Goal: Information Seeking & Learning: Find specific fact

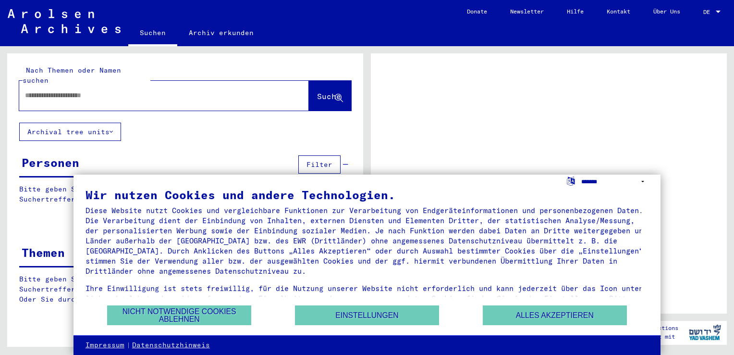
click at [640, 179] on select "**********" at bounding box center [614, 181] width 67 height 14
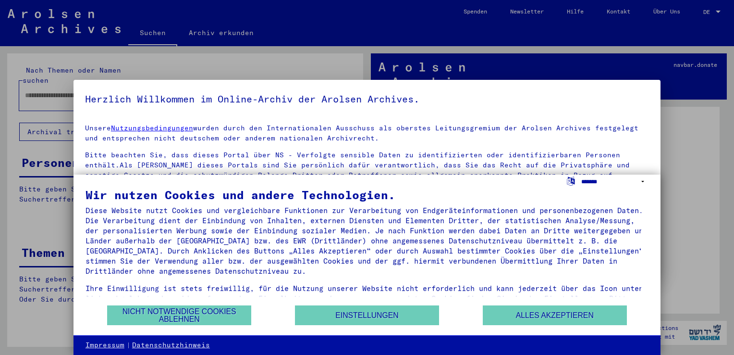
click at [610, 182] on select "**********" at bounding box center [614, 181] width 67 height 14
select select "*****"
click at [581, 174] on select "**********" at bounding box center [614, 181] width 67 height 14
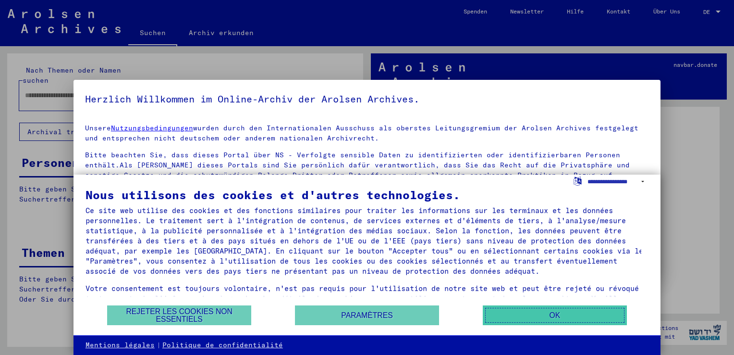
click at [541, 315] on button "OK" at bounding box center [555, 315] width 144 height 20
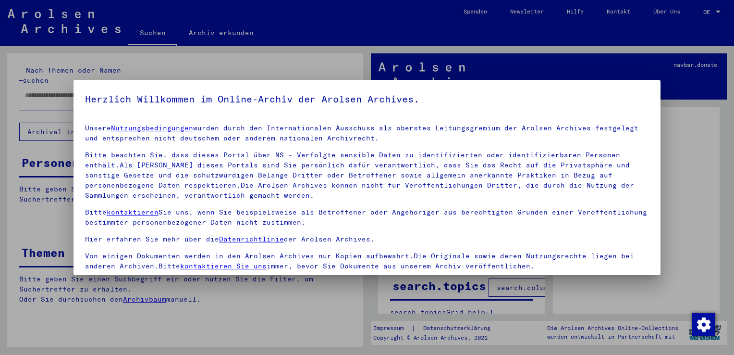
drag, startPoint x: 617, startPoint y: 100, endPoint x: 655, endPoint y: 59, distance: 56.4
click at [617, 100] on h5 "Herzlich Willkommen im Online-Archiv der Arolsen Archives." at bounding box center [367, 98] width 564 height 15
click at [715, 10] on div at bounding box center [367, 177] width 734 height 355
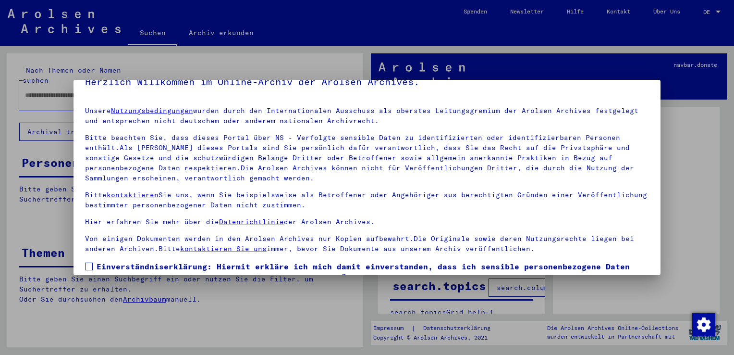
scroll to position [83, 0]
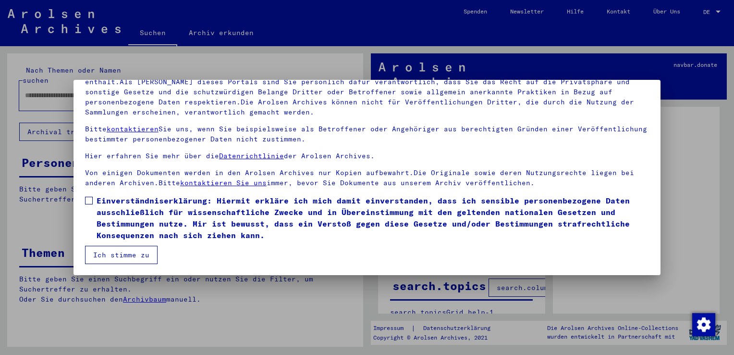
click at [89, 201] on span at bounding box center [89, 201] width 8 height 8
drag, startPoint x: 123, startPoint y: 256, endPoint x: 136, endPoint y: 251, distance: 13.4
click at [125, 255] on button "Ich stimme zu" at bounding box center [121, 255] width 73 height 18
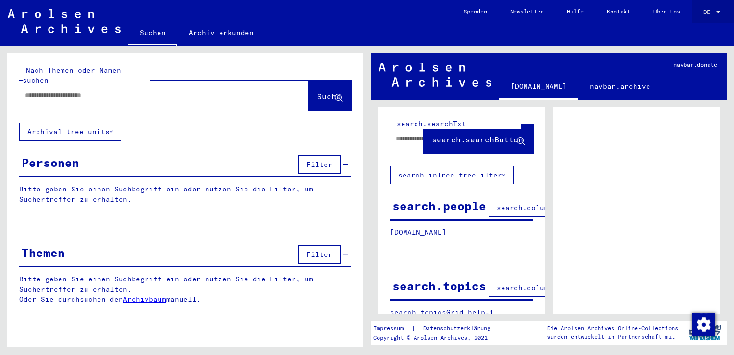
click at [714, 10] on div at bounding box center [718, 12] width 9 height 7
click at [700, 17] on span "English" at bounding box center [694, 16] width 24 height 7
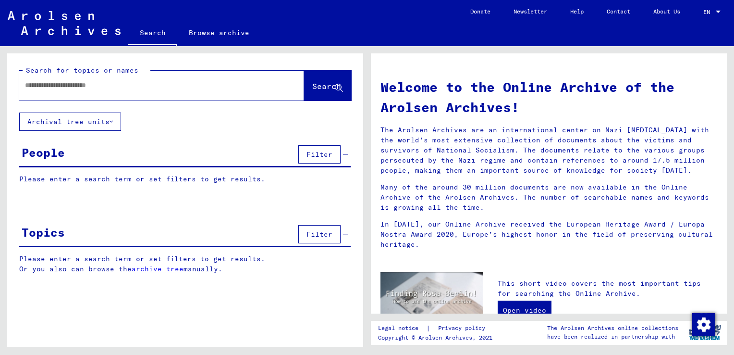
click at [115, 83] on input "text" at bounding box center [150, 85] width 250 height 10
click at [218, 95] on div at bounding box center [147, 85] width 256 height 22
click at [142, 87] on input "text" at bounding box center [150, 85] width 250 height 10
type input "*"
type input "**********"
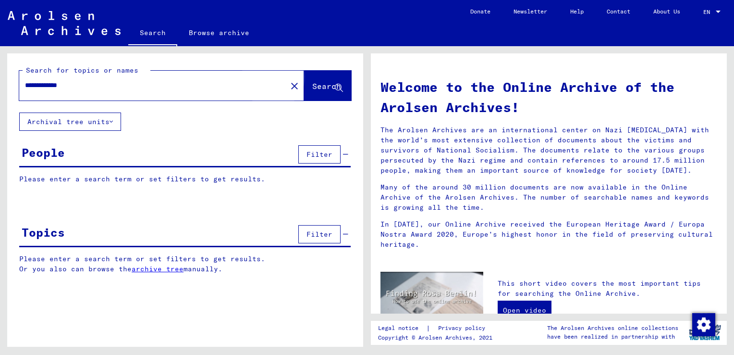
click at [312, 88] on span "Search" at bounding box center [326, 86] width 29 height 10
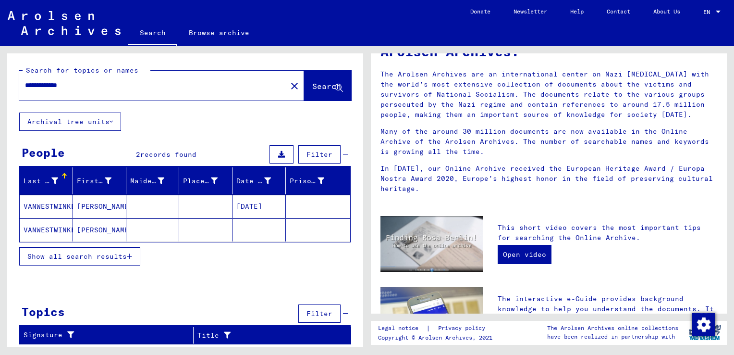
scroll to position [57, 0]
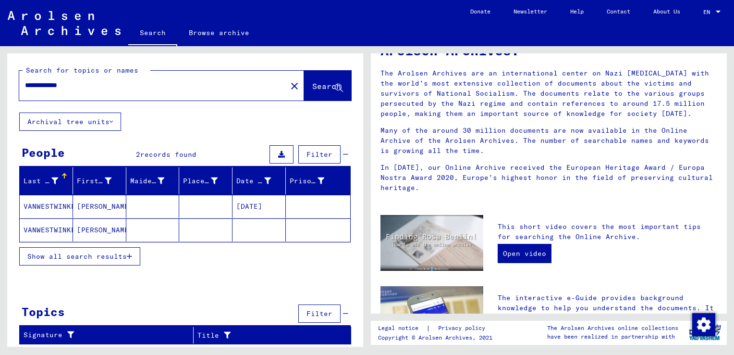
drag, startPoint x: 365, startPoint y: 187, endPoint x: 370, endPoint y: 225, distance: 37.8
click at [370, 225] on div "Welcome to the Online Archive of the Arolsen Archives! The Arolsen Archives are…" at bounding box center [551, 196] width 367 height 300
click at [48, 207] on mat-cell "VANWESTWINKEL" at bounding box center [46, 206] width 53 height 23
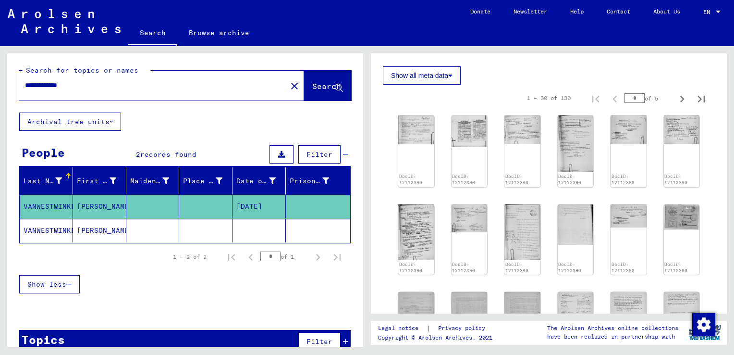
scroll to position [260, 0]
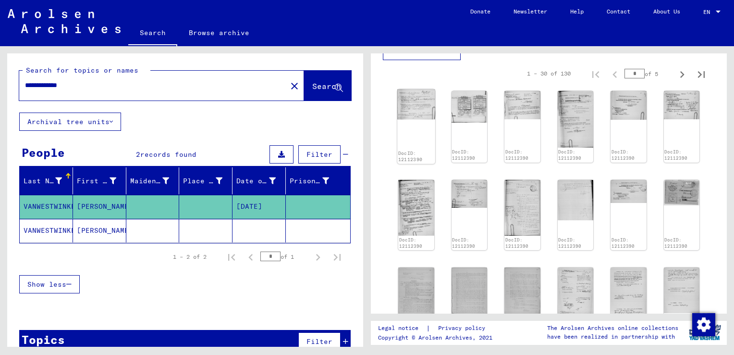
click at [421, 113] on img at bounding box center [415, 104] width 37 height 30
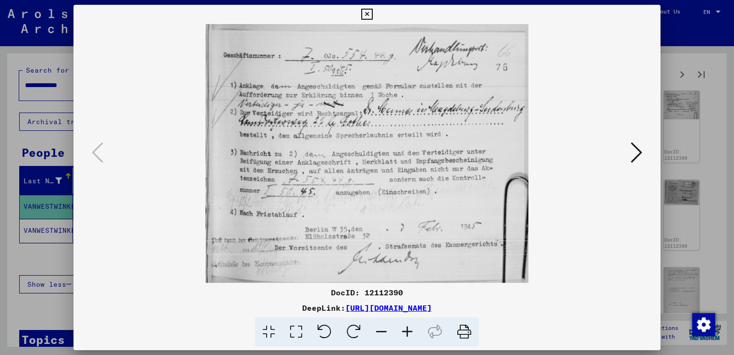
click at [641, 152] on icon at bounding box center [637, 152] width 12 height 23
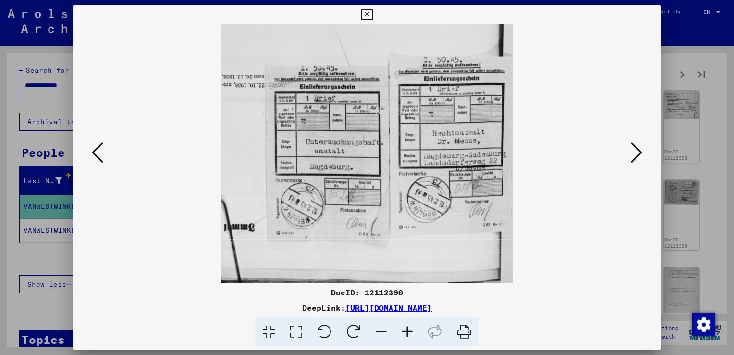
click at [641, 154] on icon at bounding box center [637, 152] width 12 height 23
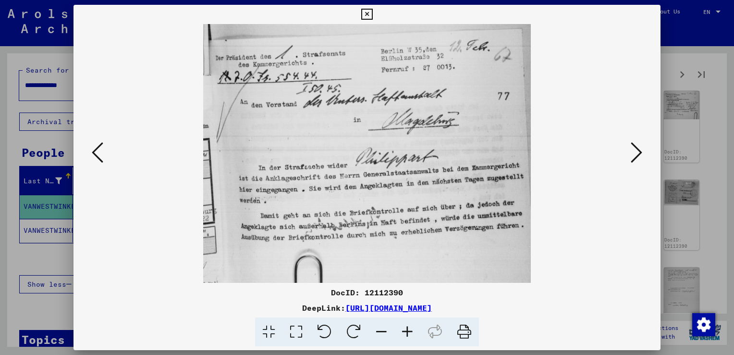
click at [641, 154] on icon at bounding box center [637, 152] width 12 height 23
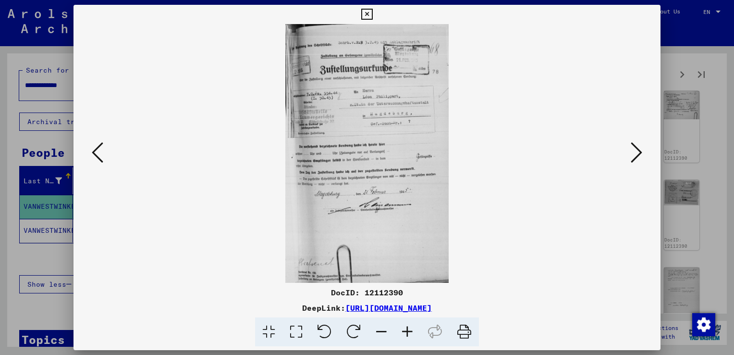
click at [641, 154] on icon at bounding box center [637, 152] width 12 height 23
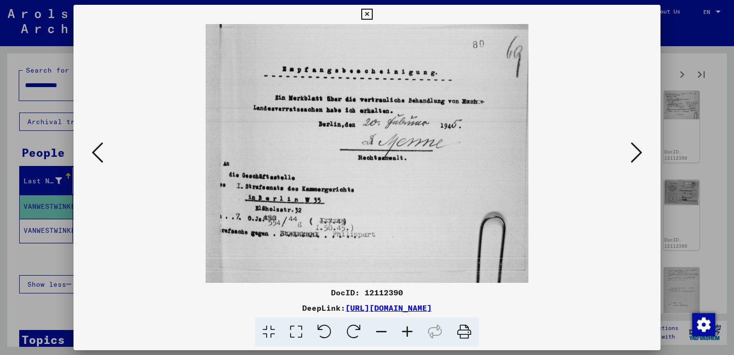
click at [641, 154] on icon at bounding box center [637, 152] width 12 height 23
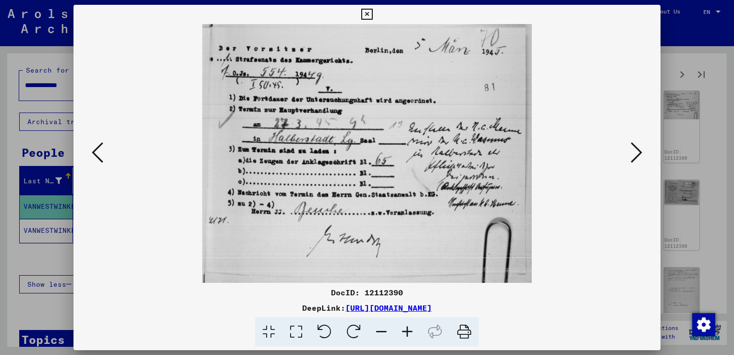
click at [641, 154] on icon at bounding box center [637, 152] width 12 height 23
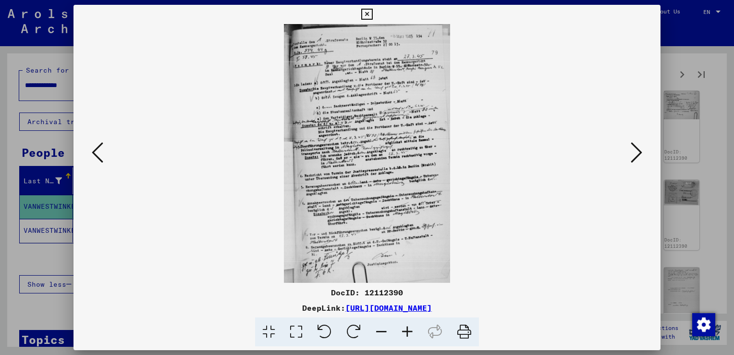
click at [641, 154] on icon at bounding box center [637, 152] width 12 height 23
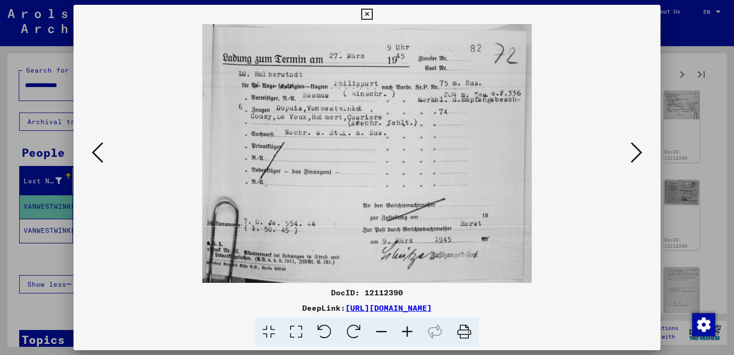
click at [641, 154] on icon at bounding box center [637, 152] width 12 height 23
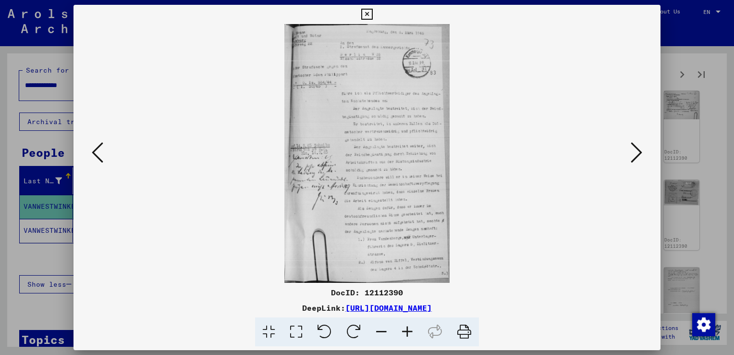
click at [641, 154] on icon at bounding box center [637, 152] width 12 height 23
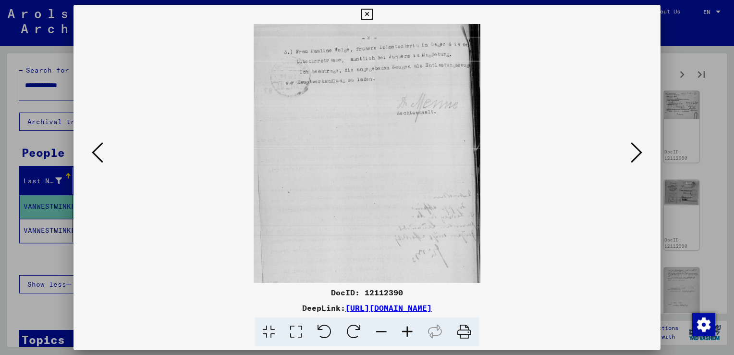
click at [641, 154] on icon at bounding box center [637, 152] width 12 height 23
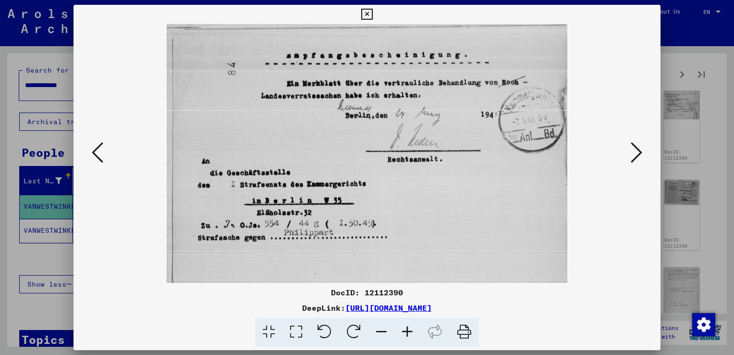
click at [641, 154] on icon at bounding box center [637, 152] width 12 height 23
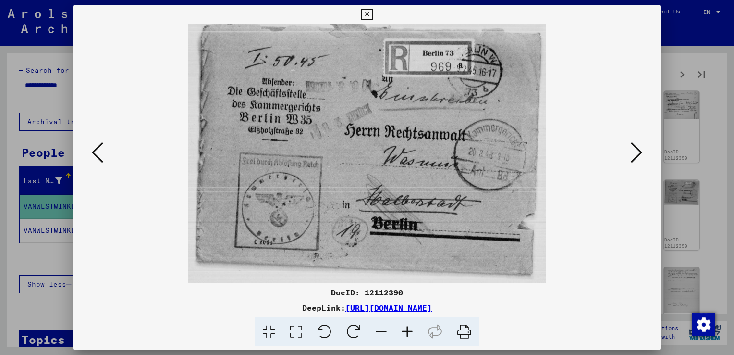
click at [641, 154] on icon at bounding box center [637, 152] width 12 height 23
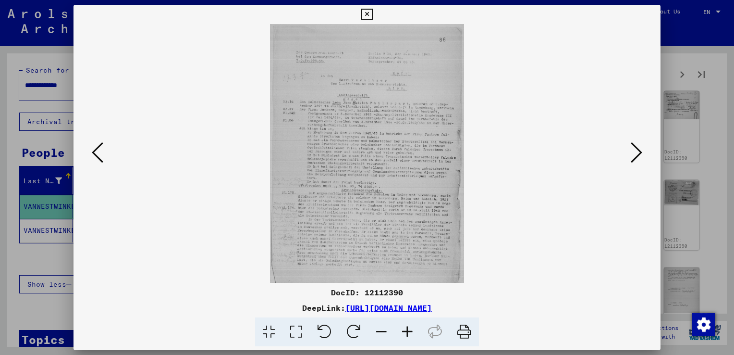
click at [641, 154] on icon at bounding box center [637, 152] width 12 height 23
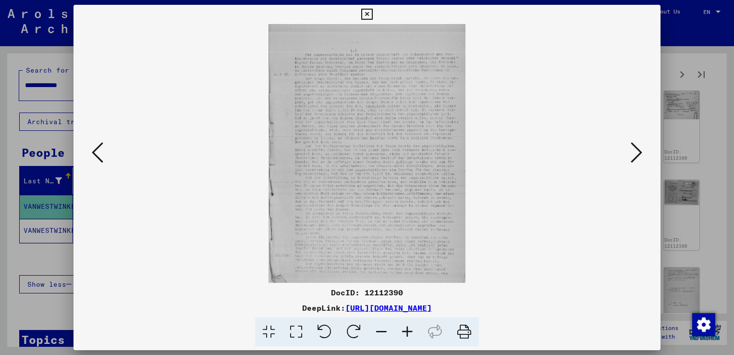
click at [641, 154] on icon at bounding box center [637, 152] width 12 height 23
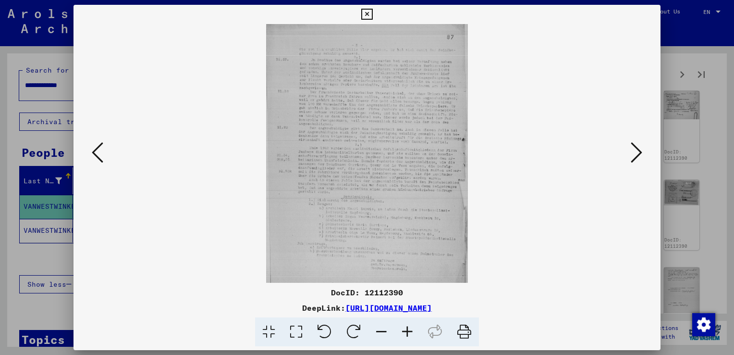
click at [641, 154] on icon at bounding box center [637, 152] width 12 height 23
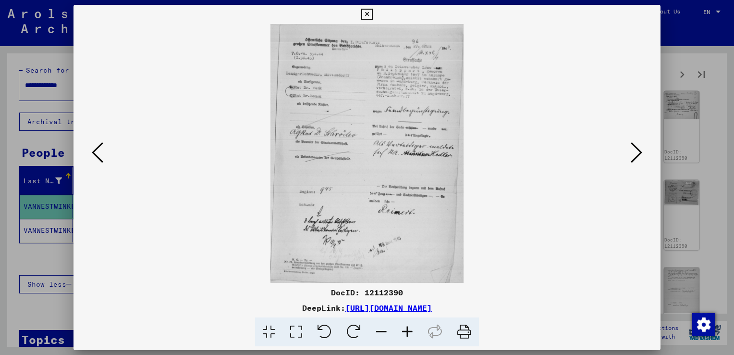
click at [641, 154] on icon at bounding box center [637, 152] width 12 height 23
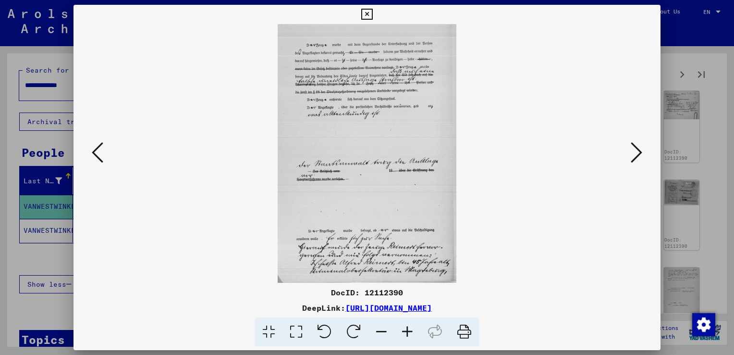
click at [641, 154] on icon at bounding box center [637, 152] width 12 height 23
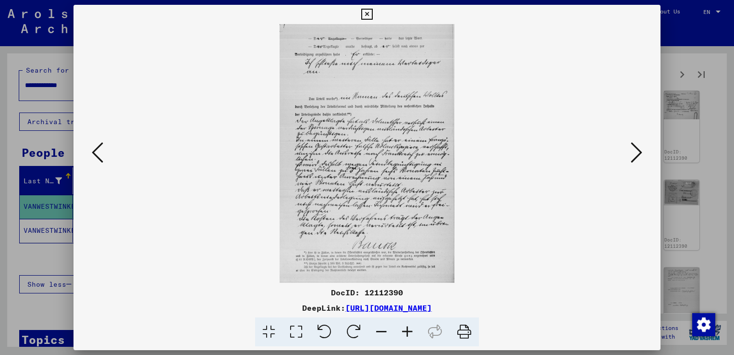
click at [641, 154] on icon at bounding box center [637, 152] width 12 height 23
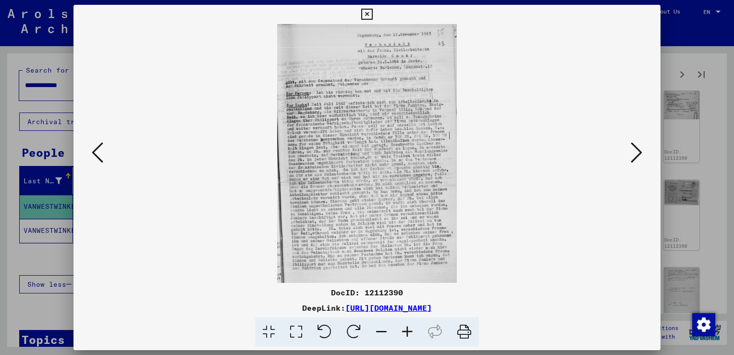
click at [641, 154] on icon at bounding box center [637, 152] width 12 height 23
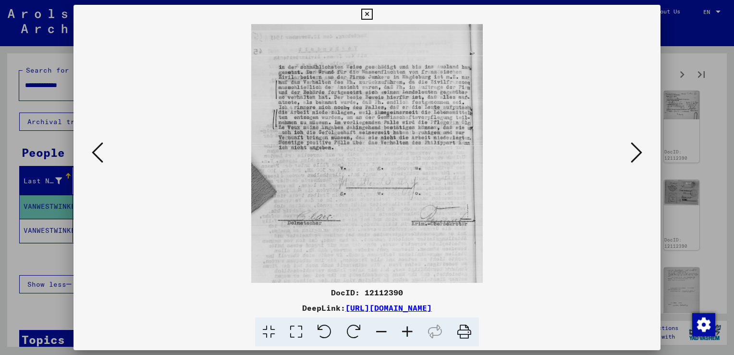
click at [641, 154] on icon at bounding box center [637, 152] width 12 height 23
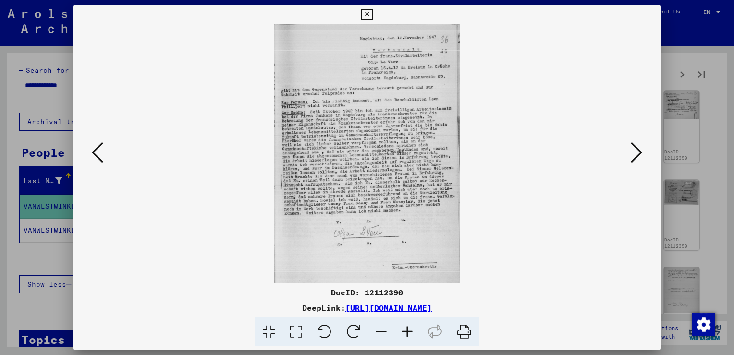
click at [641, 154] on icon at bounding box center [637, 152] width 12 height 23
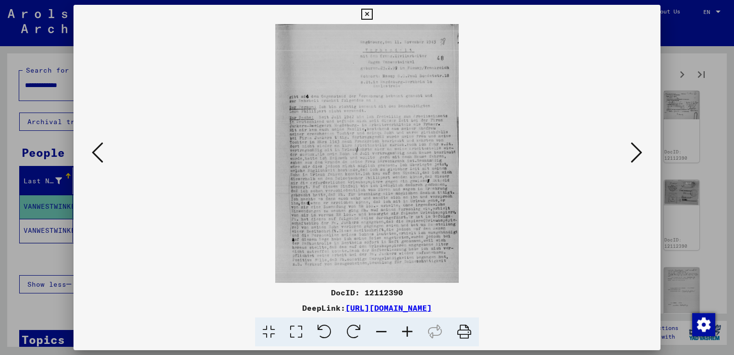
click at [641, 154] on icon at bounding box center [637, 152] width 12 height 23
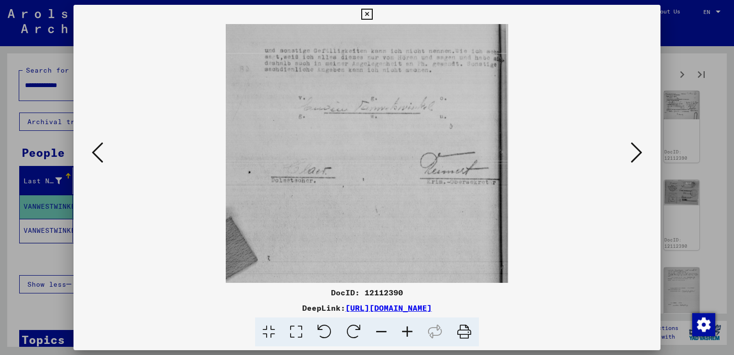
click at [641, 154] on icon at bounding box center [637, 152] width 12 height 23
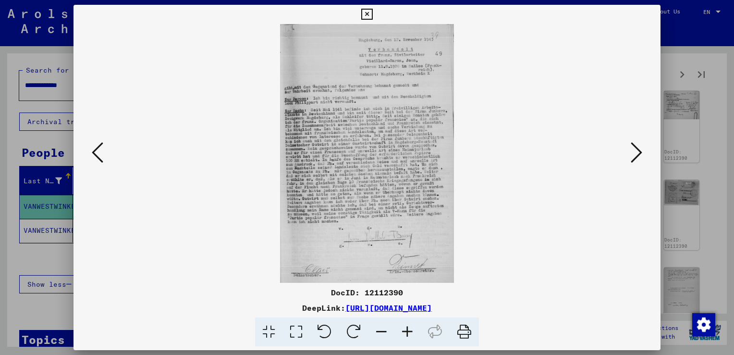
click at [641, 154] on icon at bounding box center [637, 152] width 12 height 23
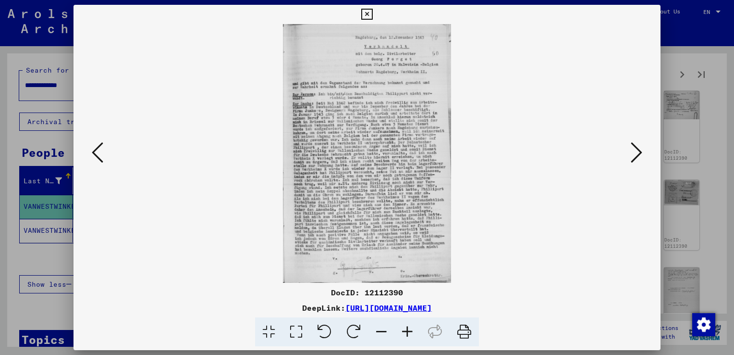
click at [641, 154] on icon at bounding box center [637, 152] width 12 height 23
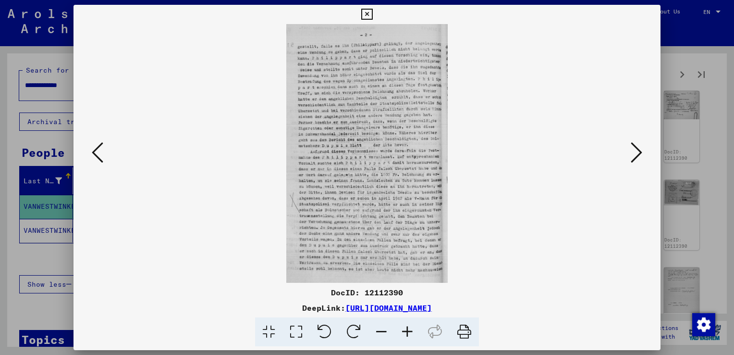
click at [641, 154] on icon at bounding box center [637, 152] width 12 height 23
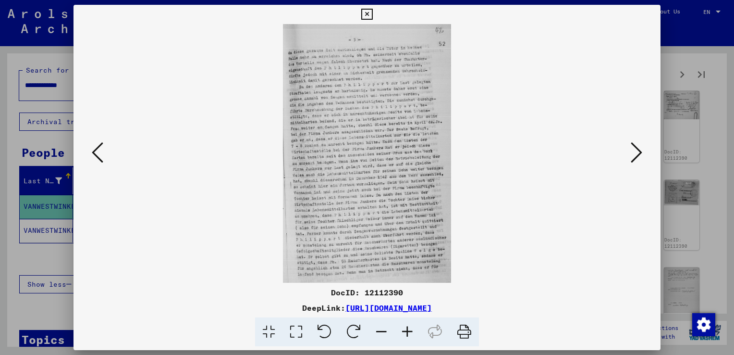
click at [641, 154] on icon at bounding box center [637, 152] width 12 height 23
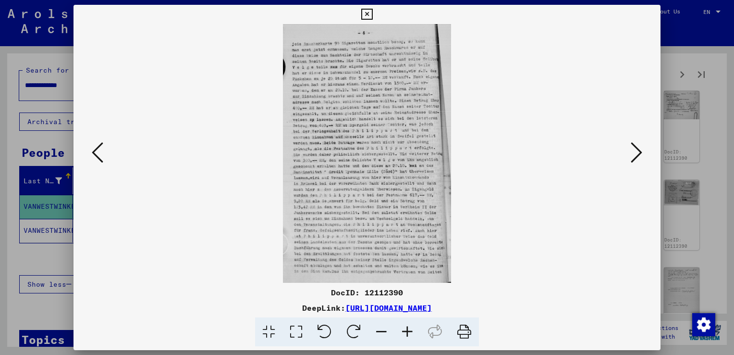
click at [641, 154] on icon at bounding box center [637, 152] width 12 height 23
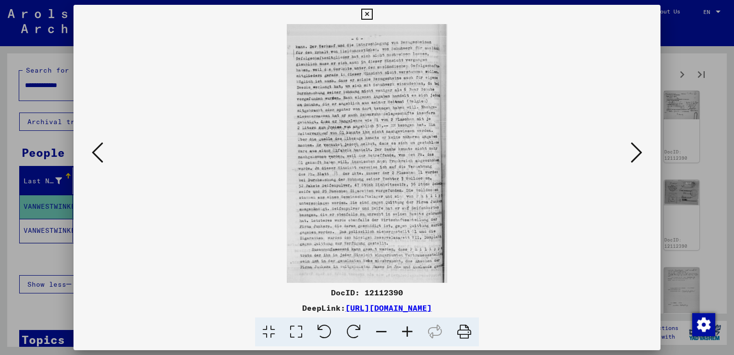
click at [641, 154] on icon at bounding box center [637, 152] width 12 height 23
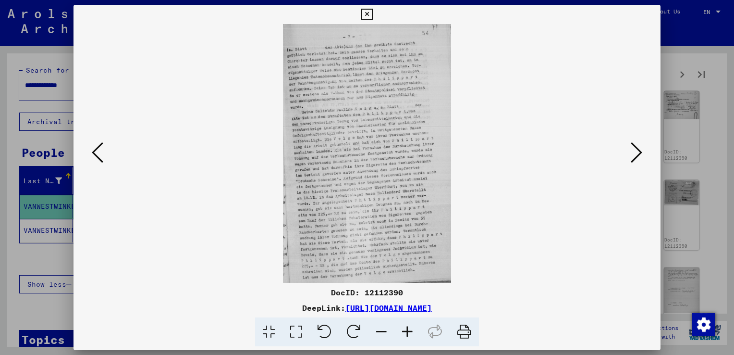
click at [641, 154] on icon at bounding box center [637, 152] width 12 height 23
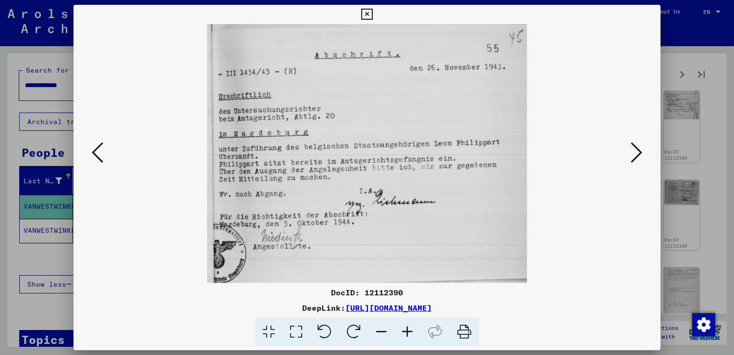
click at [641, 154] on icon at bounding box center [637, 152] width 12 height 23
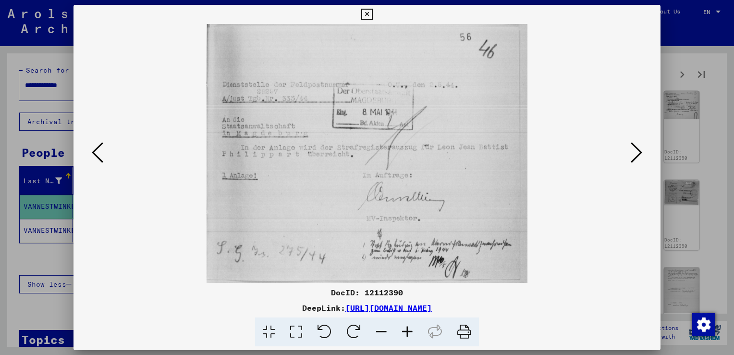
click at [641, 154] on icon at bounding box center [637, 152] width 12 height 23
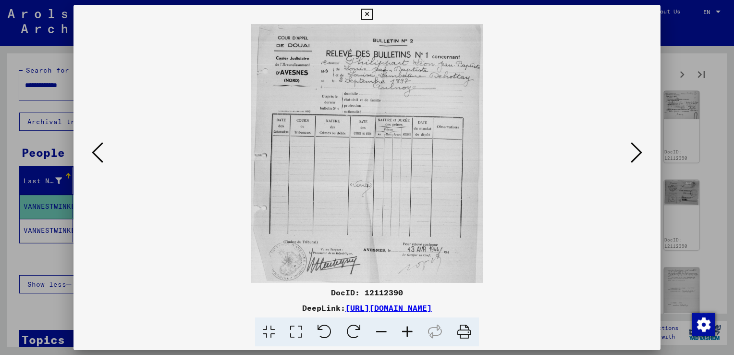
click at [639, 148] on icon at bounding box center [637, 152] width 12 height 23
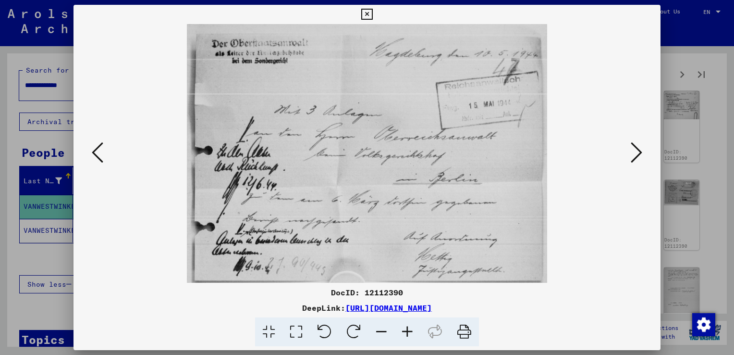
click at [639, 148] on icon at bounding box center [637, 152] width 12 height 23
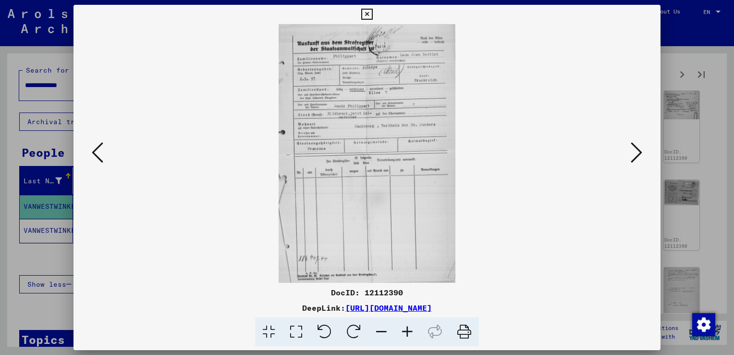
click at [639, 148] on icon at bounding box center [637, 152] width 12 height 23
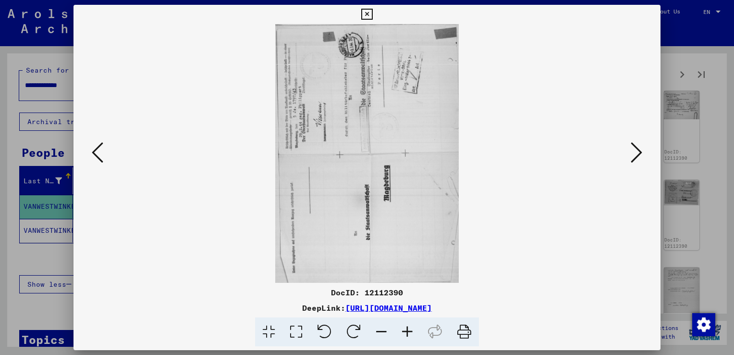
click at [413, 307] on link "[URL][DOMAIN_NAME]" at bounding box center [388, 308] width 86 height 10
